Goal: Task Accomplishment & Management: Use online tool/utility

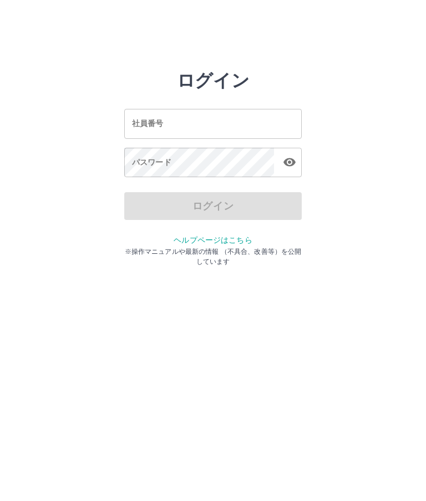
click at [243, 127] on input "社員番号" at bounding box center [213, 123] width 178 height 29
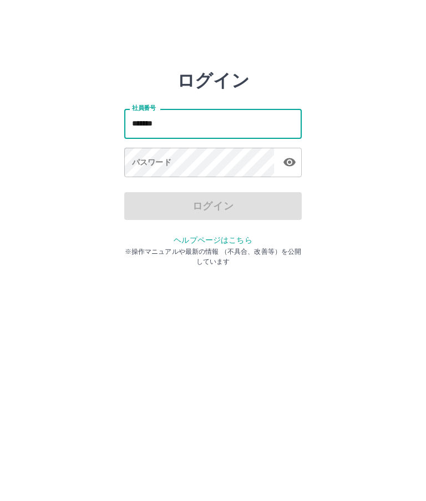
type input "*******"
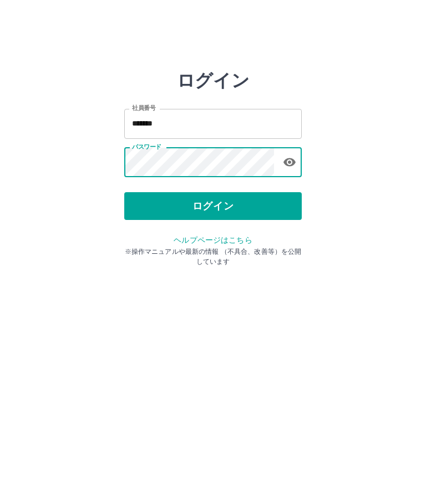
click at [229, 209] on button "ログイン" at bounding box center [213, 206] width 178 height 28
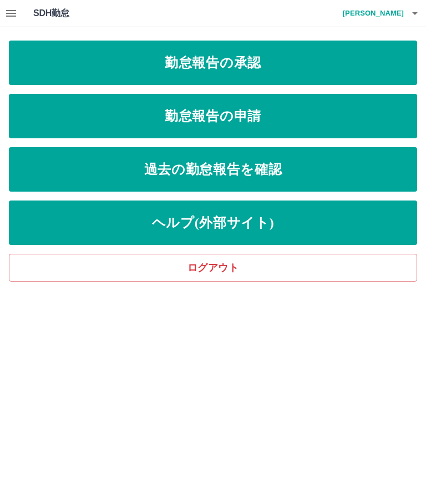
click at [375, 71] on link "勤怠報告の承認" at bounding box center [213, 63] width 408 height 44
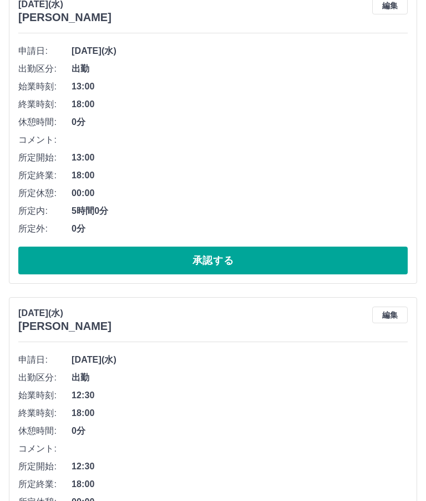
scroll to position [141, 0]
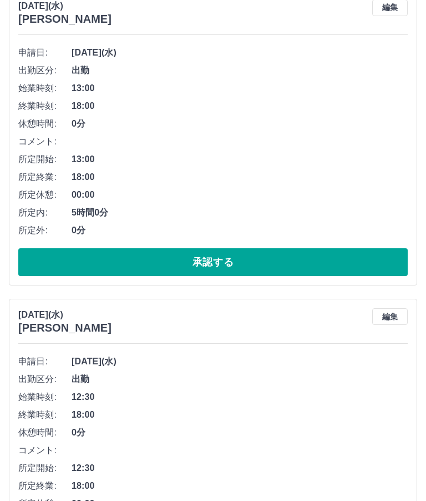
click at [357, 261] on button "承認する" at bounding box center [213, 262] width 390 height 28
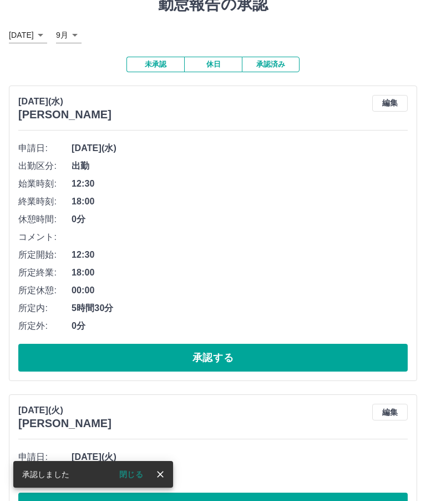
scroll to position [46, 0]
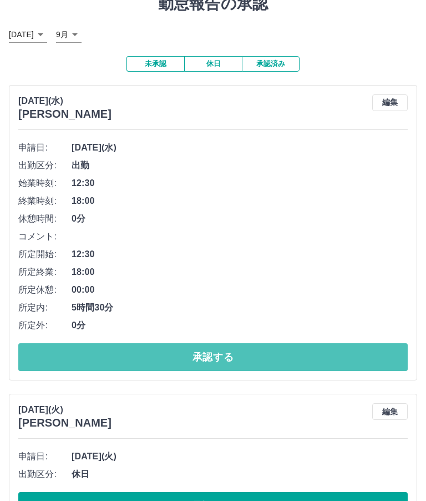
click at [320, 363] on button "承認する" at bounding box center [213, 358] width 390 height 28
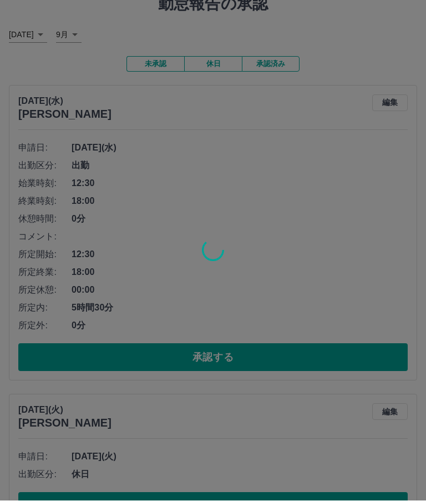
scroll to position [0, 0]
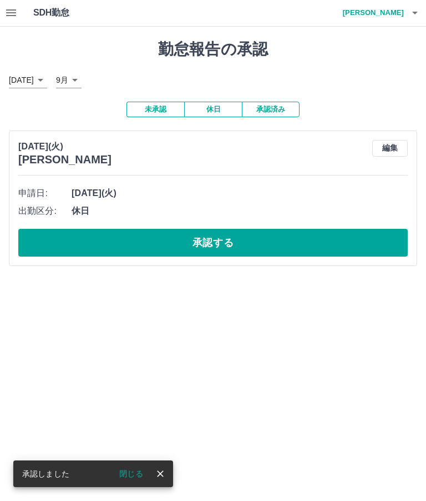
click at [347, 251] on button "承認する" at bounding box center [213, 243] width 390 height 28
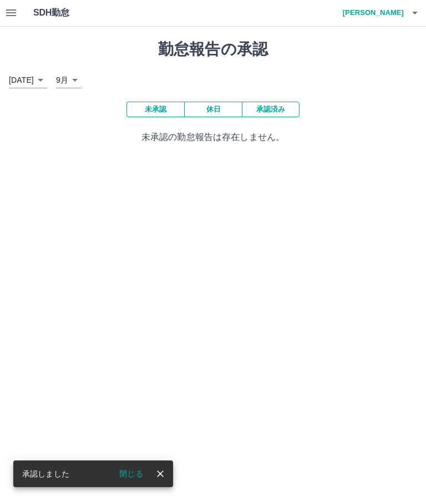
click at [158, 480] on button "close" at bounding box center [160, 474] width 17 height 17
